Goal: Task Accomplishment & Management: Manage account settings

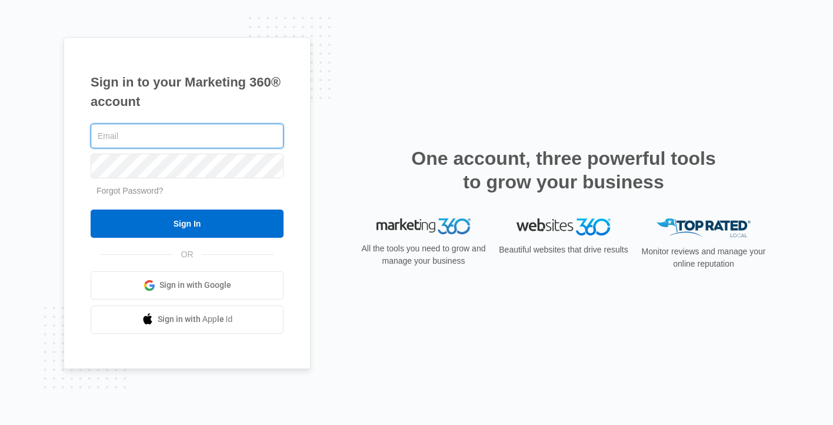
click at [0, 424] on com-1password-button at bounding box center [0, 425] width 0 height 0
click at [161, 141] on input "text" at bounding box center [187, 136] width 193 height 25
click at [0, 424] on com-1password-button at bounding box center [0, 425] width 0 height 0
type input "[PERSON_NAME][EMAIL_ADDRESS][DOMAIN_NAME]"
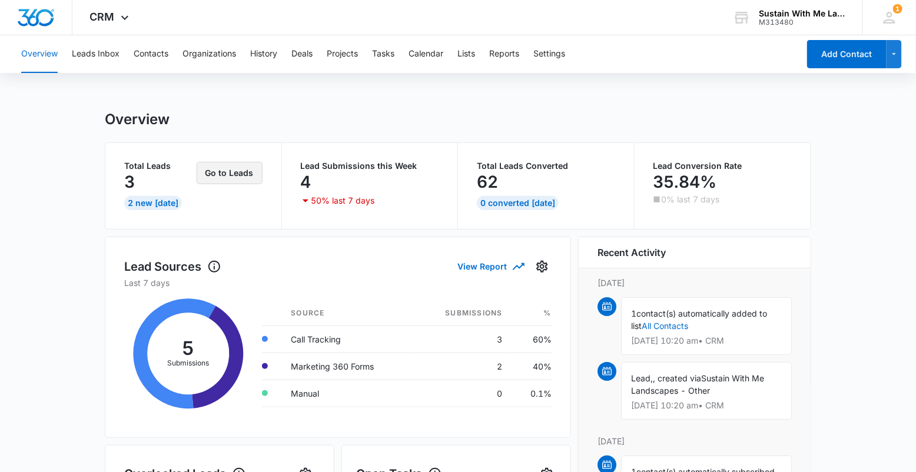
click at [227, 171] on button "Go to Leads" at bounding box center [230, 173] width 66 height 22
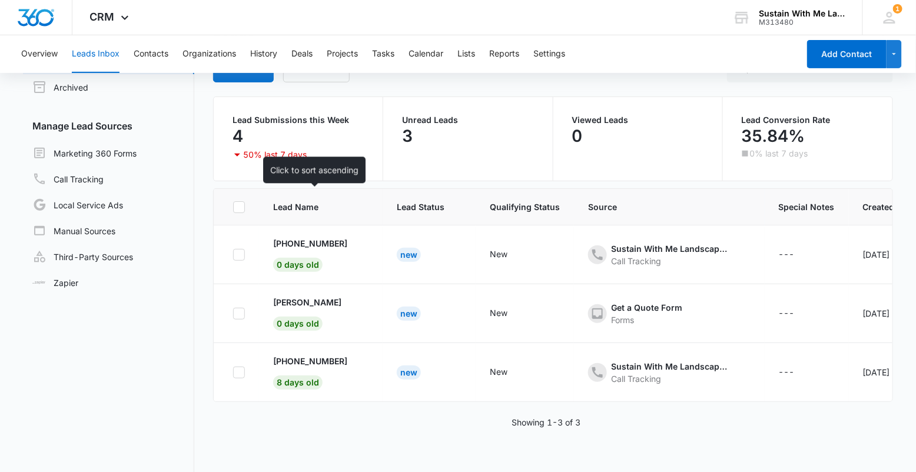
scroll to position [77, 0]
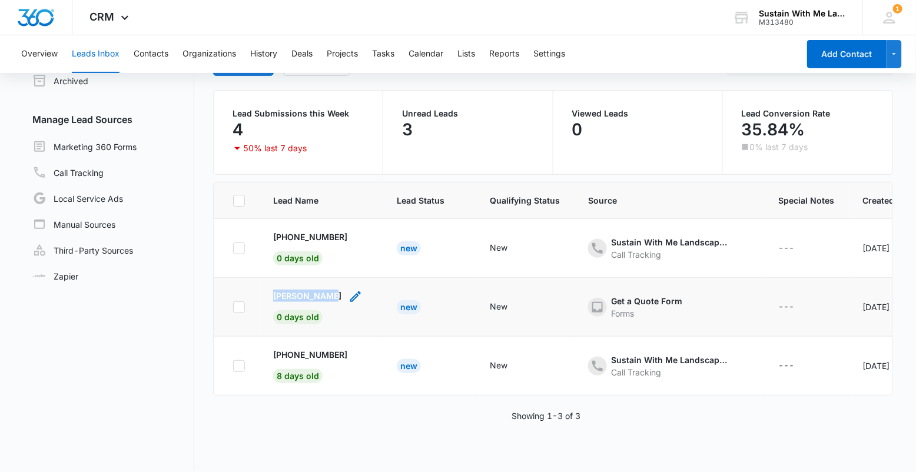
drag, startPoint x: 261, startPoint y: 290, endPoint x: 325, endPoint y: 290, distance: 64.7
click at [325, 290] on td "Lauren Lavin 0 days old" at bounding box center [321, 307] width 124 height 59
copy p "Lauren Lavin"
